Goal: Task Accomplishment & Management: Use online tool/utility

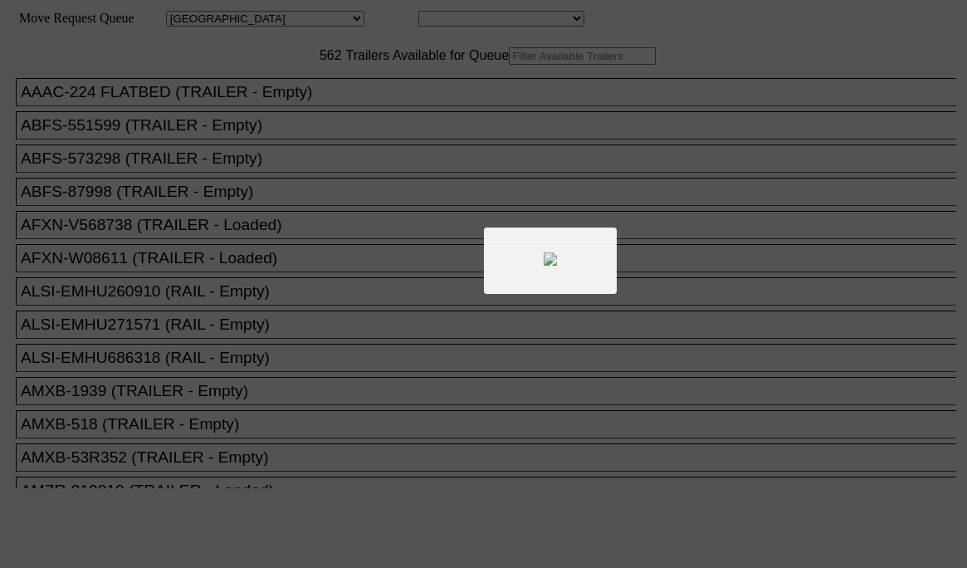
select select "161"
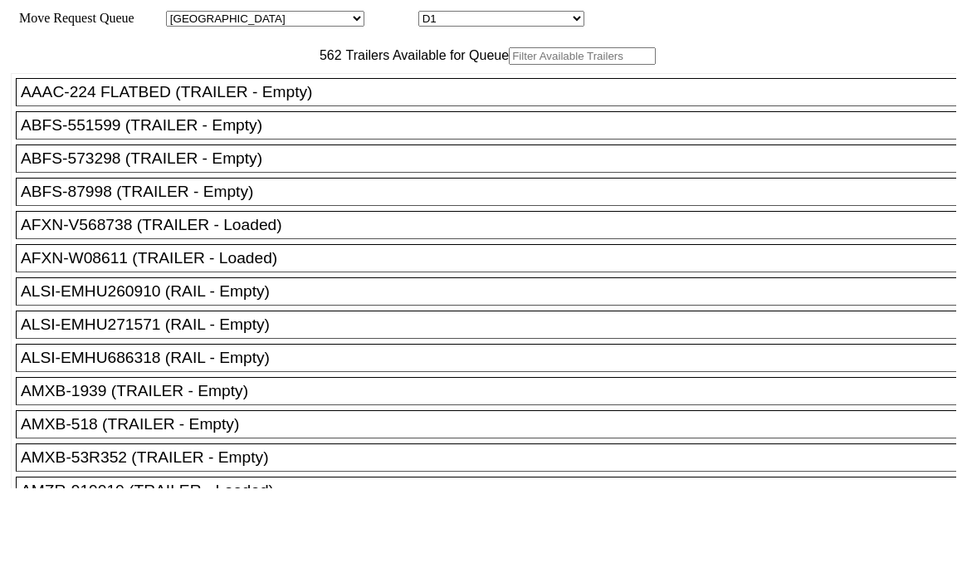
click at [509, 65] on input "text" at bounding box center [582, 55] width 147 height 17
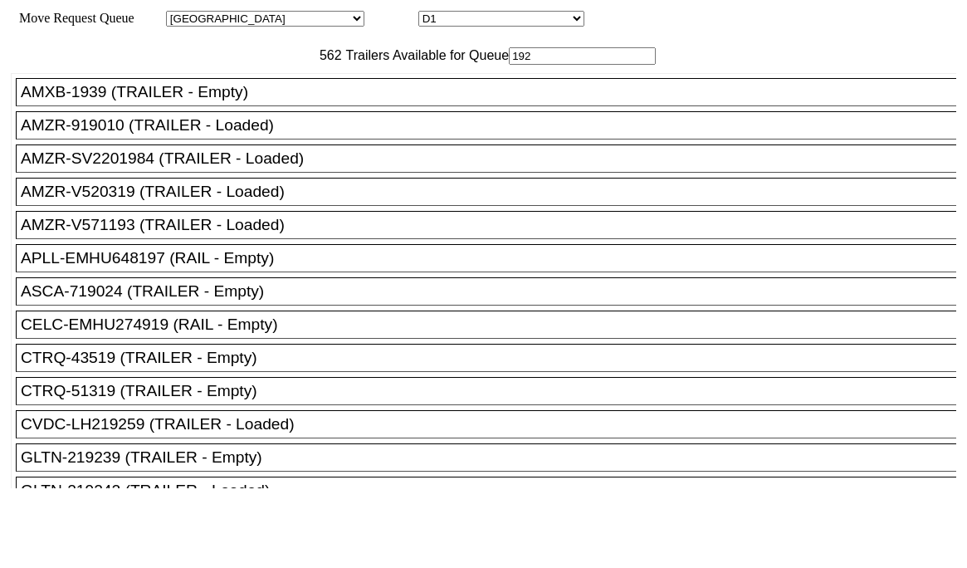
type input "1925"
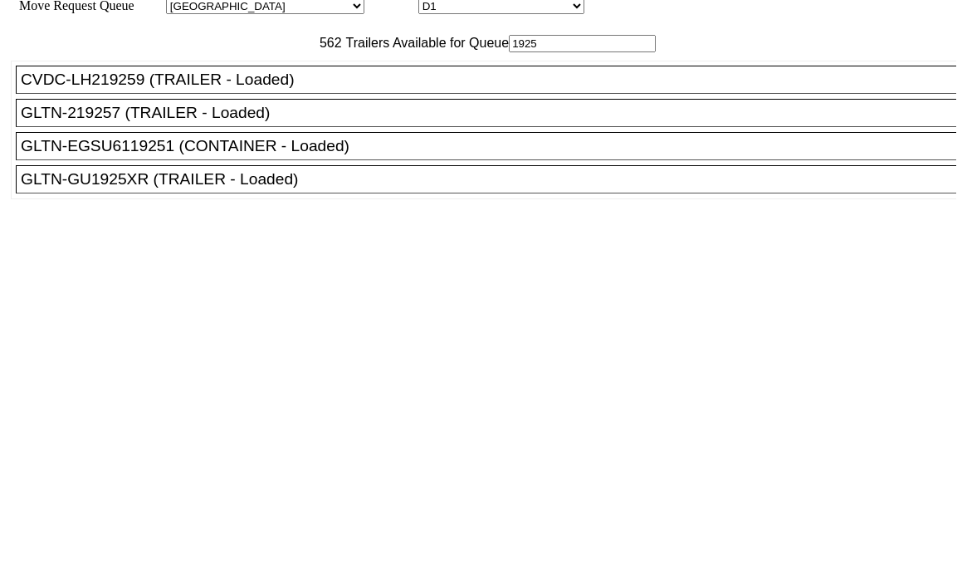
scroll to position [16, 0]
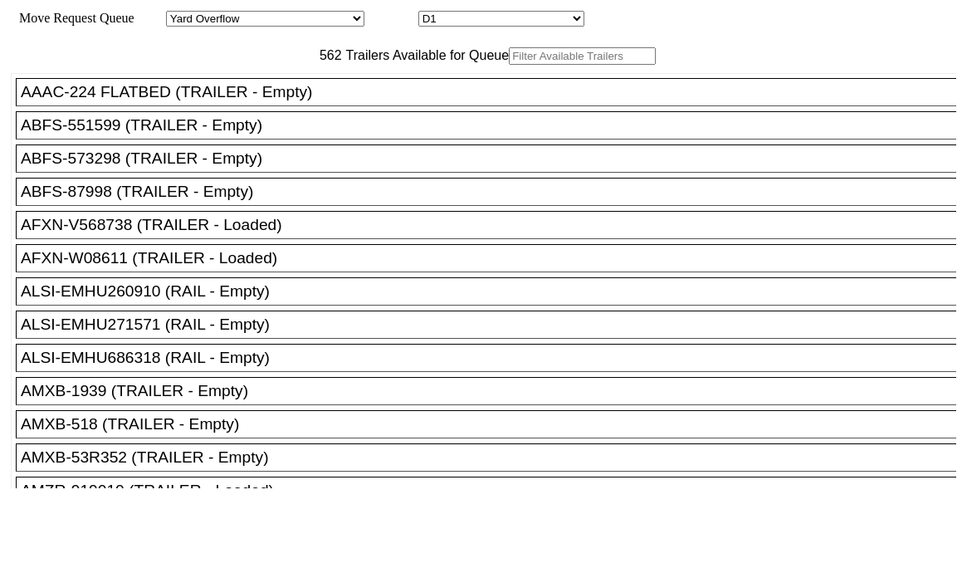
click at [509, 65] on input "text" at bounding box center [582, 55] width 147 height 17
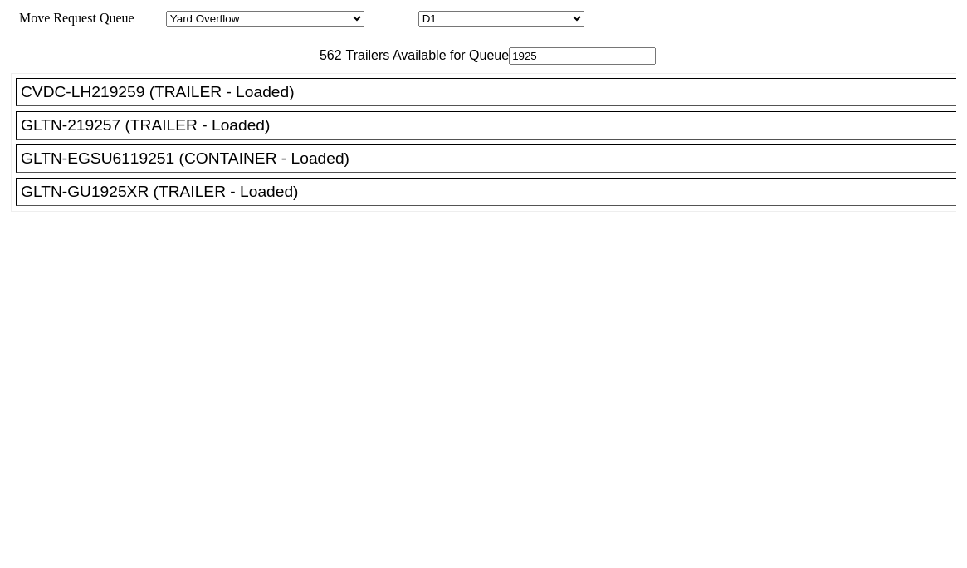
type input "1925"
click at [231, 201] on div "GLTN-GU1925XR (TRAILER - Loaded)" at bounding box center [494, 192] width 946 height 18
